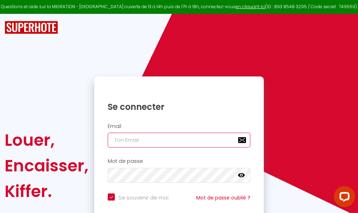
click at [171, 140] on input "email" at bounding box center [179, 140] width 143 height 15
type input "m"
checkbox input "true"
type input "ma"
checkbox input "true"
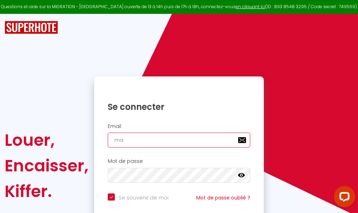
type input "mar"
checkbox input "true"
type input "marc"
checkbox input "true"
type input "marcd"
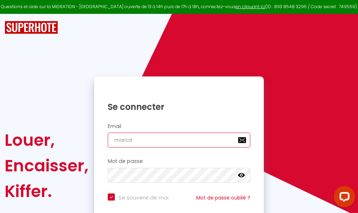
checkbox input "true"
type input "marcdp"
checkbox input "true"
type input "marcdpo"
checkbox input "true"
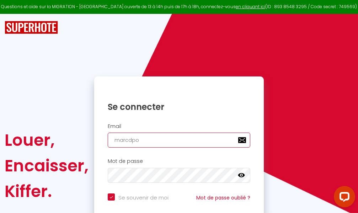
type input "marcdpoz"
checkbox input "true"
type input "marcdpoz."
checkbox input "true"
type input "marcdpoz.l"
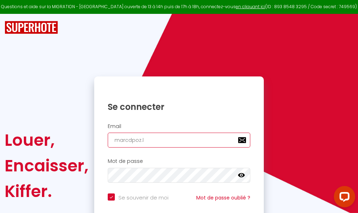
checkbox input "true"
type input "marcdpoz.lo"
checkbox input "true"
type input "marcdpoz.loc"
checkbox input "true"
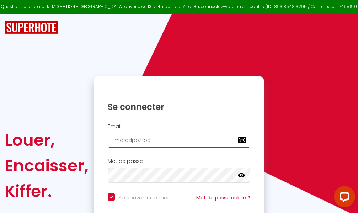
type input "marcdpoz.loca"
checkbox input "true"
type input "marcdpoz.locat"
checkbox input "true"
type input "marcdpoz.locati"
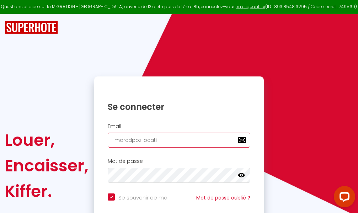
checkbox input "true"
type input "marcdpoz.locatio"
checkbox input "true"
type input "marcdpoz.location"
checkbox input "true"
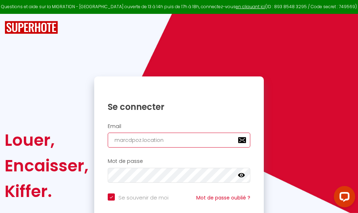
type input "marcdpoz.location@"
checkbox input "true"
type input "marcdpoz.location@g"
checkbox input "true"
type input "marcdpoz.location@gm"
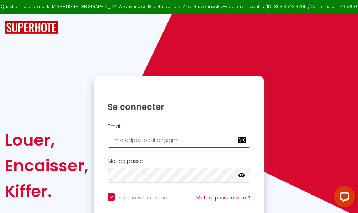
checkbox input "true"
type input "marcdpoz.location@gma"
checkbox input "true"
type input "marcdpoz.location@gmai"
checkbox input "true"
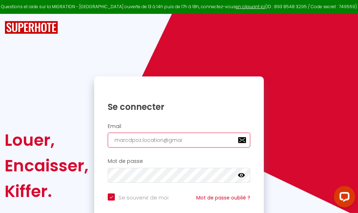
type input "[EMAIL_ADDRESS]"
checkbox input "true"
type input "[EMAIL_ADDRESS]."
checkbox input "true"
type input "marcdpoz.location@gmail.c"
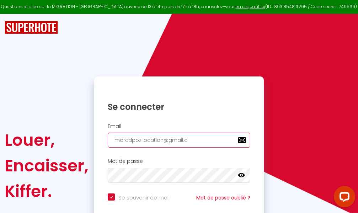
checkbox input "true"
type input "[EMAIL_ADDRESS][DOMAIN_NAME]"
checkbox input "true"
type input "[EMAIL_ADDRESS][DOMAIN_NAME]"
checkbox input "true"
